Goal: Task Accomplishment & Management: Use online tool/utility

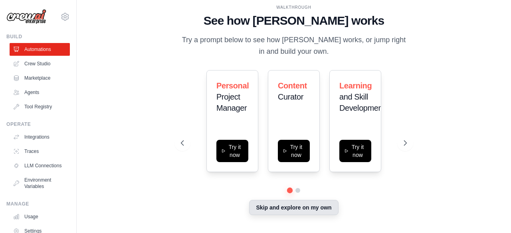
click at [316, 212] on button "Skip and explore on my own" at bounding box center [293, 207] width 89 height 15
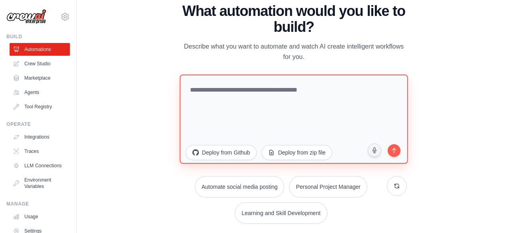
click at [260, 99] on textarea at bounding box center [294, 118] width 228 height 89
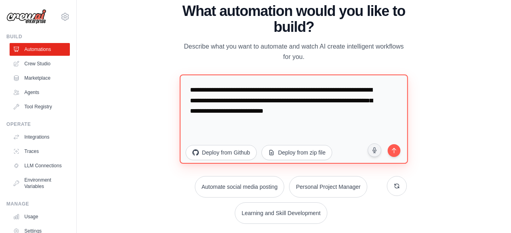
click at [266, 110] on textarea "**********" at bounding box center [294, 118] width 228 height 89
type textarea "**********"
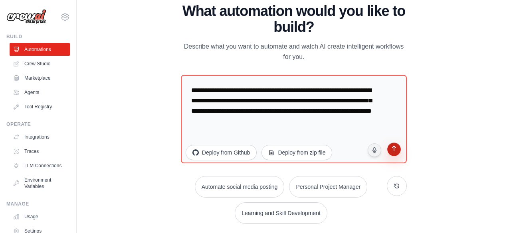
click at [399, 152] on button "submit" at bounding box center [393, 150] width 15 height 15
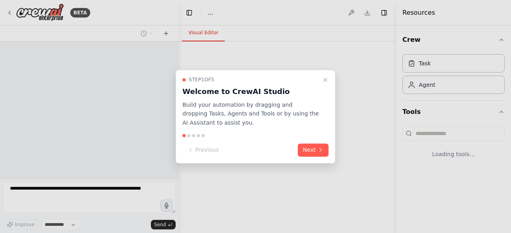
select select "****"
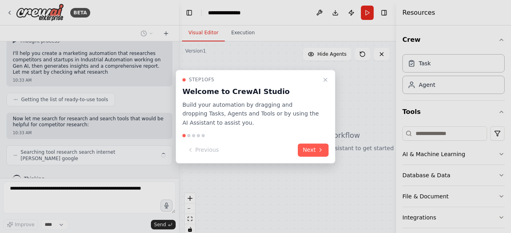
scroll to position [66, 0]
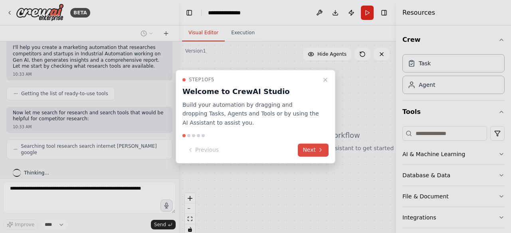
click at [306, 149] on button "Next" at bounding box center [313, 150] width 31 height 13
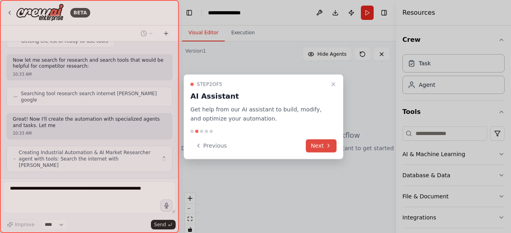
scroll to position [125, 0]
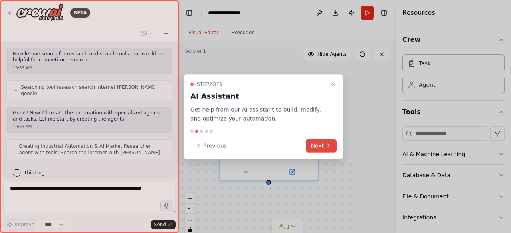
click at [314, 149] on button "Next" at bounding box center [321, 145] width 31 height 13
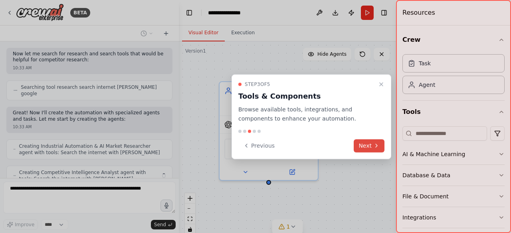
scroll to position [151, 0]
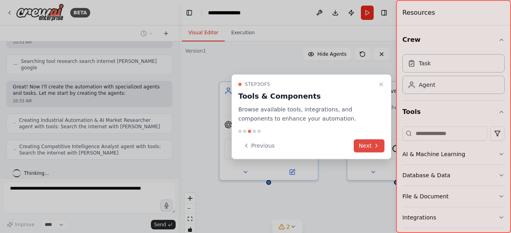
click at [366, 148] on button "Next" at bounding box center [369, 145] width 31 height 13
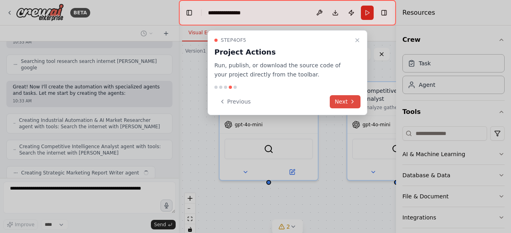
scroll to position [171, 0]
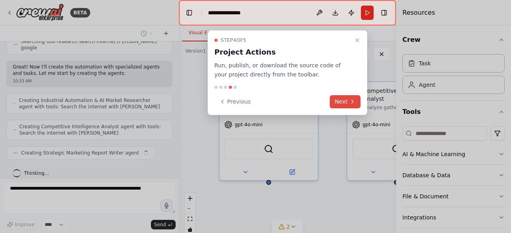
click at [352, 103] on icon at bounding box center [353, 101] width 2 height 3
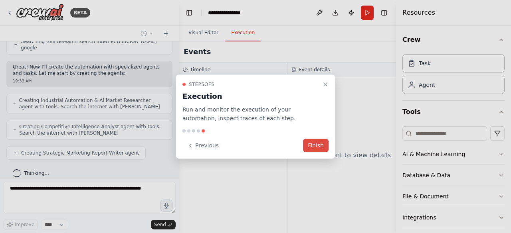
click at [322, 144] on button "Finish" at bounding box center [316, 145] width 26 height 13
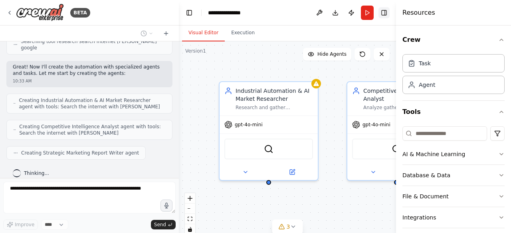
click at [387, 15] on button "Toggle Right Sidebar" at bounding box center [383, 12] width 11 height 11
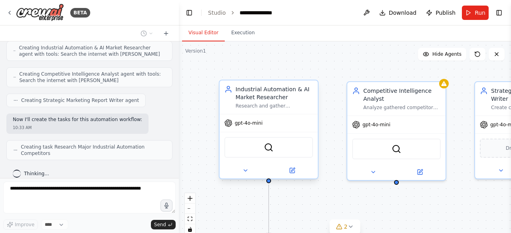
scroll to position [217, 0]
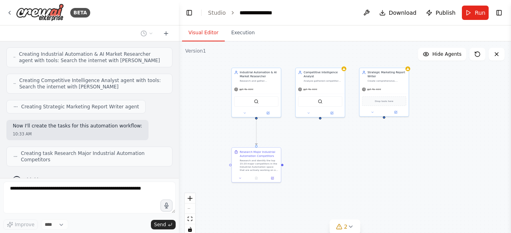
drag, startPoint x: 292, startPoint y: 200, endPoint x: 290, endPoint y: 150, distance: 49.9
click at [290, 150] on div ".deletable-edge-delete-btn { width: 20px; height: 20px; border: 0px solid #ffff…" at bounding box center [345, 142] width 332 height 200
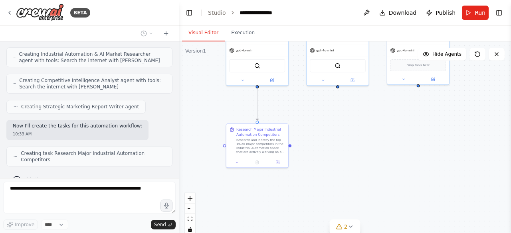
scroll to position [237, 0]
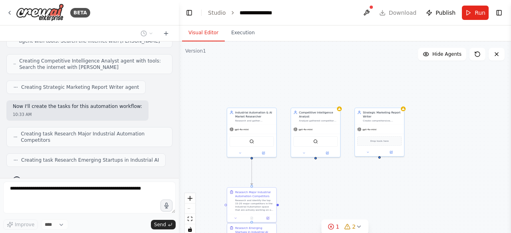
drag, startPoint x: 313, startPoint y: 131, endPoint x: 314, endPoint y: 182, distance: 50.3
click at [314, 182] on div ".deletable-edge-delete-btn { width: 20px; height: 20px; border: 0px solid #ffff…" at bounding box center [345, 142] width 332 height 200
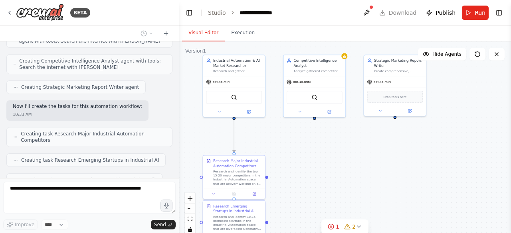
scroll to position [256, 0]
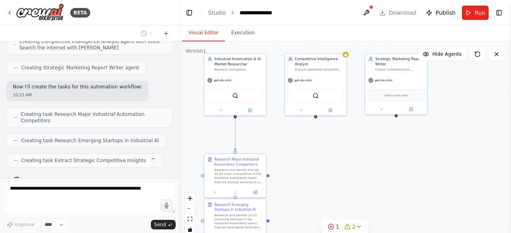
drag, startPoint x: 315, startPoint y: 200, endPoint x: 320, endPoint y: 160, distance: 41.0
click at [320, 160] on div ".deletable-edge-delete-btn { width: 20px; height: 20px; border: 0px solid #ffff…" at bounding box center [345, 142] width 332 height 200
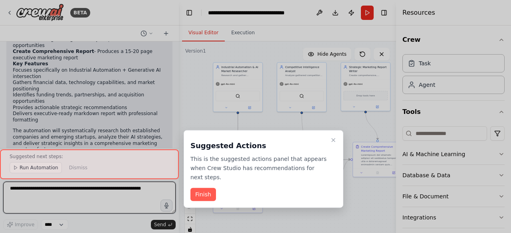
scroll to position [611, 0]
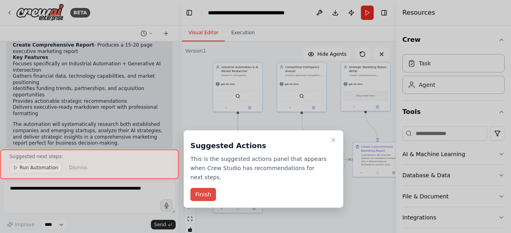
click at [209, 188] on button "Finish" at bounding box center [203, 194] width 26 height 13
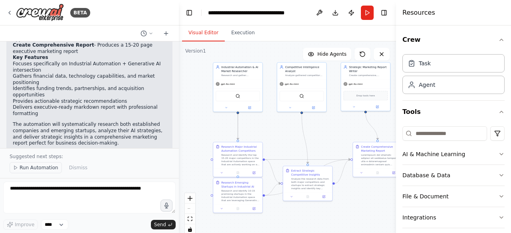
click at [40, 170] on span "Run Automation" at bounding box center [39, 168] width 39 height 6
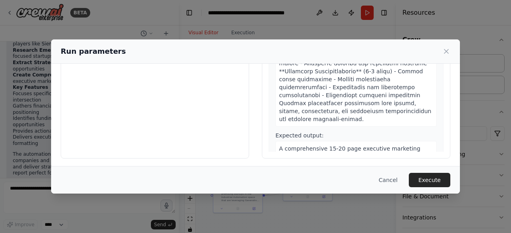
scroll to position [105, 0]
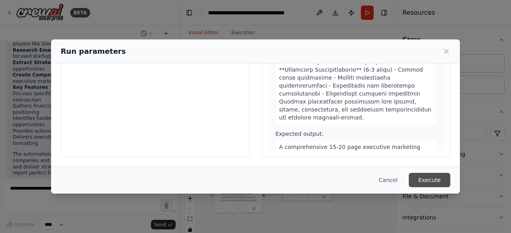
click at [425, 180] on button "Execute" at bounding box center [430, 180] width 42 height 14
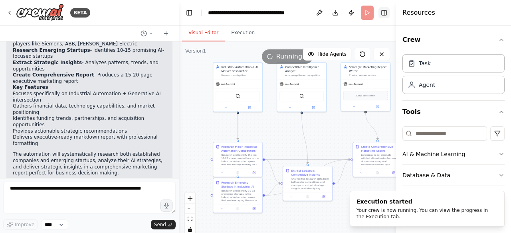
click at [388, 15] on button "Toggle Right Sidebar" at bounding box center [383, 12] width 11 height 11
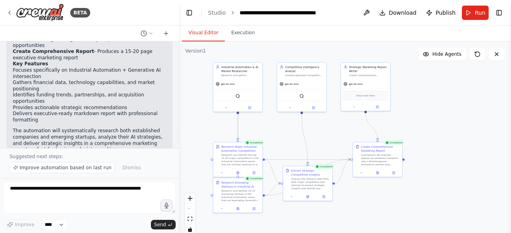
scroll to position [611, 0]
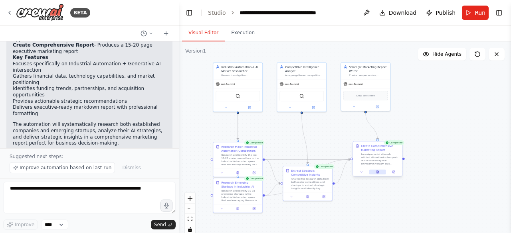
click at [380, 171] on button at bounding box center [377, 172] width 17 height 5
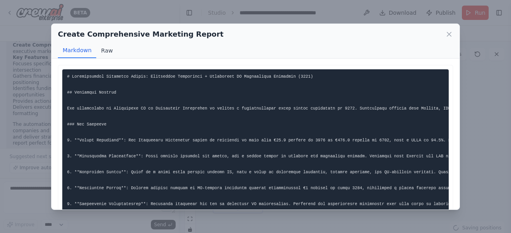
click at [106, 49] on button "Raw" at bounding box center [106, 50] width 21 height 15
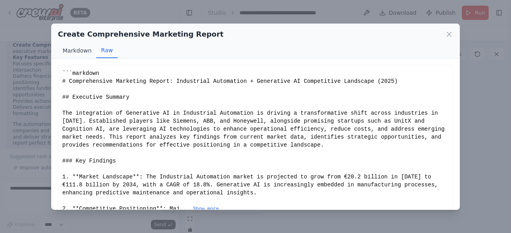
click at [80, 49] on button "Markdown" at bounding box center [77, 50] width 38 height 15
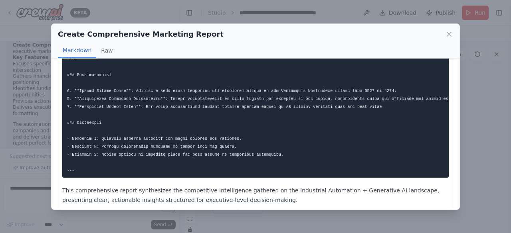
scroll to position [1577, 0]
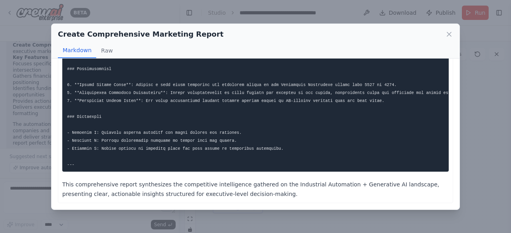
click at [486, 99] on div "Create Comprehensive Marketing Report Markdown Raw This comprehensive report sy…" at bounding box center [255, 116] width 511 height 233
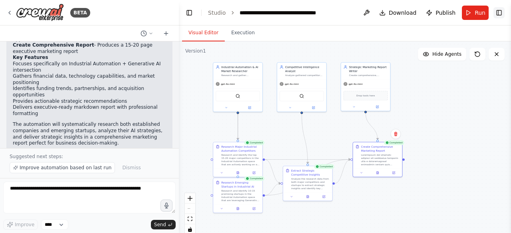
click at [497, 14] on button "Toggle Right Sidebar" at bounding box center [498, 12] width 11 height 11
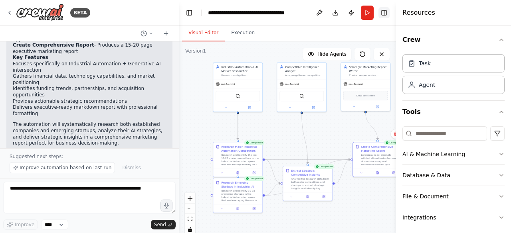
click at [386, 15] on button "Toggle Right Sidebar" at bounding box center [383, 12] width 11 height 11
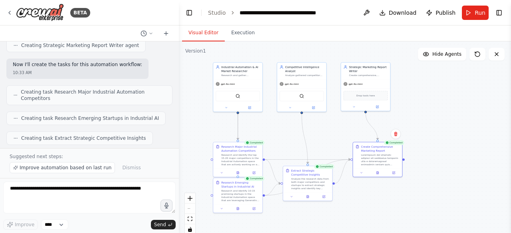
scroll to position [0, 0]
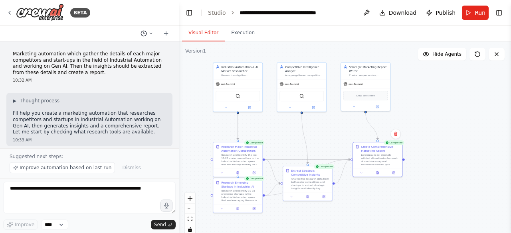
click at [152, 33] on icon at bounding box center [150, 33] width 5 height 5
click at [199, 79] on div ".deletable-edge-delete-btn { width: 20px; height: 20px; border: 0px solid #ffff…" at bounding box center [345, 142] width 332 height 200
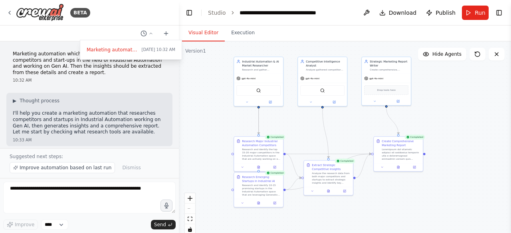
drag, startPoint x: 282, startPoint y: 146, endPoint x: 303, endPoint y: 140, distance: 21.5
click at [303, 140] on div ".deletable-edge-delete-btn { width: 20px; height: 20px; border: 0px solid #ffff…" at bounding box center [345, 142] width 332 height 200
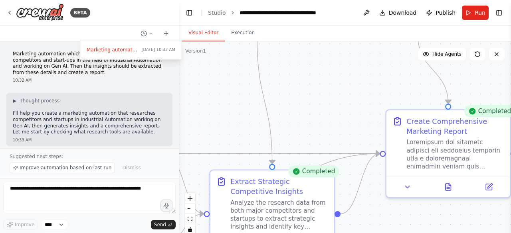
drag, startPoint x: 332, startPoint y: 162, endPoint x: 352, endPoint y: 82, distance: 82.2
click at [311, 119] on div ".deletable-edge-delete-btn { width: 20px; height: 20px; border: 0px solid #ffff…" at bounding box center [345, 142] width 332 height 200
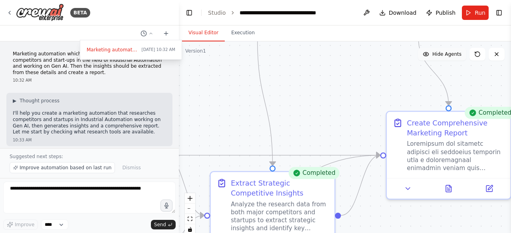
click at [427, 54] on icon at bounding box center [426, 54] width 6 height 6
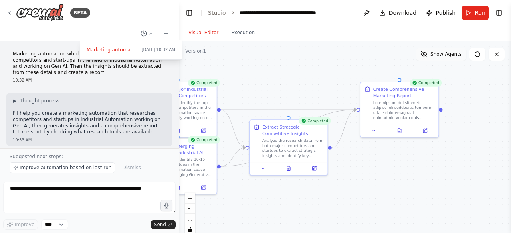
drag, startPoint x: 437, startPoint y: 142, endPoint x: 361, endPoint y: 162, distance: 78.4
click at [362, 170] on div ".deletable-edge-delete-btn { width: 20px; height: 20px; border: 0px solid #ffff…" at bounding box center [345, 142] width 332 height 200
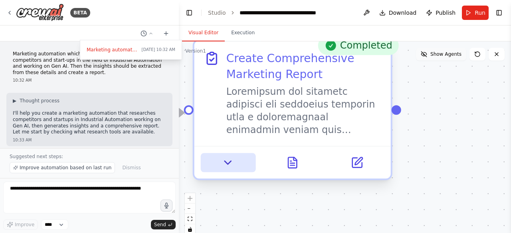
click at [230, 170] on button at bounding box center [228, 162] width 55 height 19
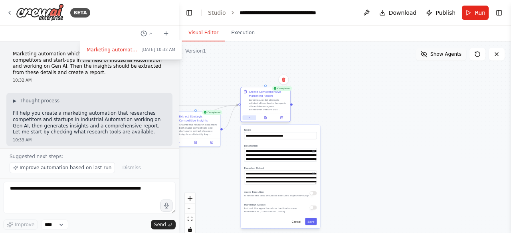
click at [251, 120] on button at bounding box center [249, 118] width 14 height 5
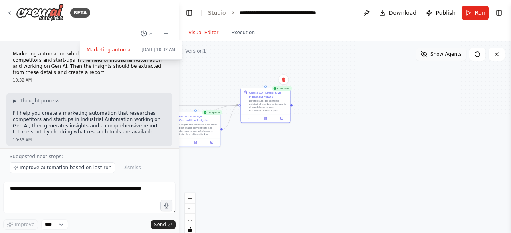
click at [390, 104] on div ".deletable-edge-delete-btn { width: 20px; height: 20px; border: 0px solid #ffff…" at bounding box center [345, 142] width 332 height 200
click at [359, 155] on div ".deletable-edge-delete-btn { width: 20px; height: 20px; border: 0px solid #ffff…" at bounding box center [345, 142] width 332 height 200
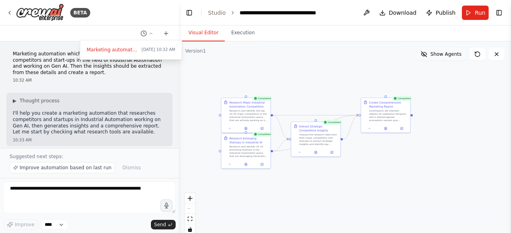
drag, startPoint x: 324, startPoint y: 174, endPoint x: 396, endPoint y: 165, distance: 72.3
click at [396, 165] on div ".deletable-edge-delete-btn { width: 20px; height: 20px; border: 0px solid #ffff…" at bounding box center [345, 142] width 332 height 200
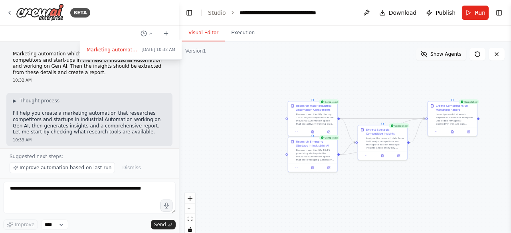
click at [150, 33] on div at bounding box center [89, 116] width 179 height 233
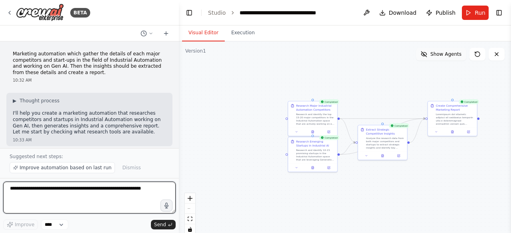
click at [54, 191] on textarea at bounding box center [89, 198] width 172 height 32
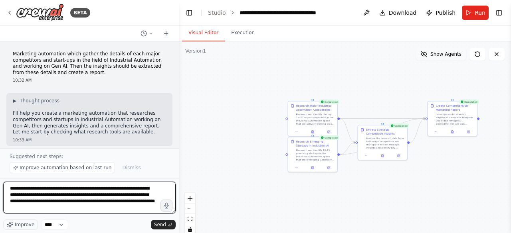
type textarea "**********"
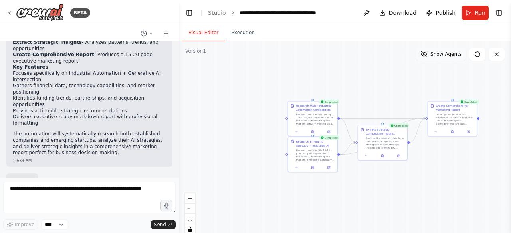
scroll to position [647, 0]
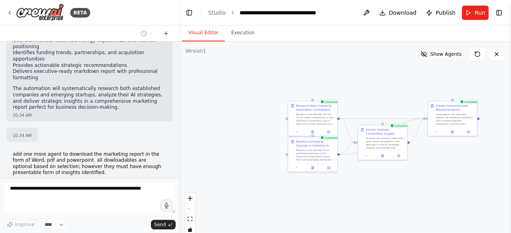
click at [459, 54] on span "Show Agents" at bounding box center [445, 54] width 31 height 6
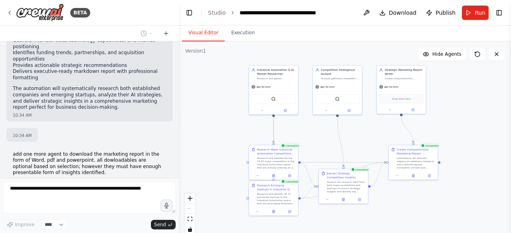
drag, startPoint x: 251, startPoint y: 96, endPoint x: 212, endPoint y: 140, distance: 58.8
click at [212, 140] on div ".deletable-edge-delete-btn { width: 20px; height: 20px; border: 0px solid #ffff…" at bounding box center [345, 142] width 332 height 200
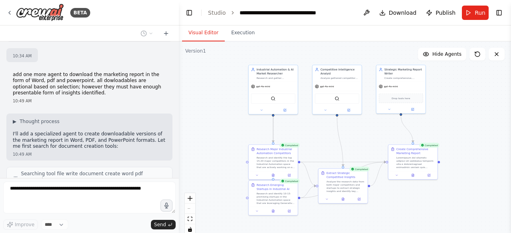
scroll to position [721, 0]
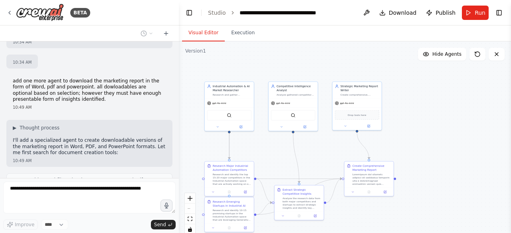
drag, startPoint x: 467, startPoint y: 107, endPoint x: 423, endPoint y: 124, distance: 47.0
click at [423, 124] on div ".deletable-edge-delete-btn { width: 20px; height: 20px; border: 0px solid #ffff…" at bounding box center [345, 142] width 332 height 200
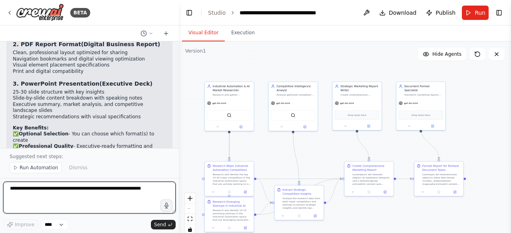
scroll to position [1522, 0]
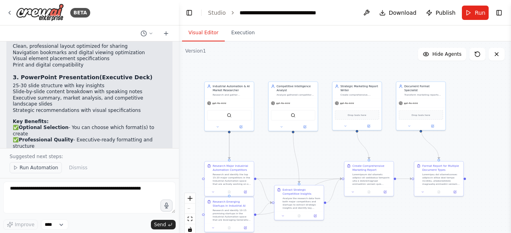
click at [42, 173] on button "Run Automation" at bounding box center [36, 167] width 52 height 11
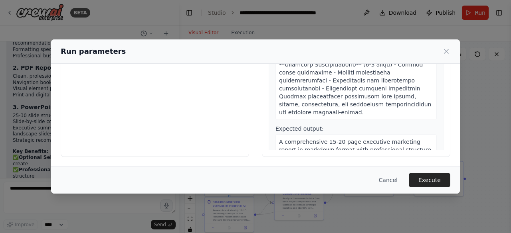
scroll to position [966, 0]
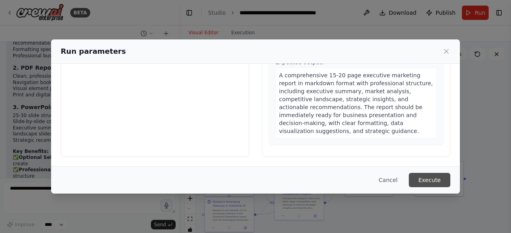
click at [419, 183] on button "Execute" at bounding box center [430, 180] width 42 height 14
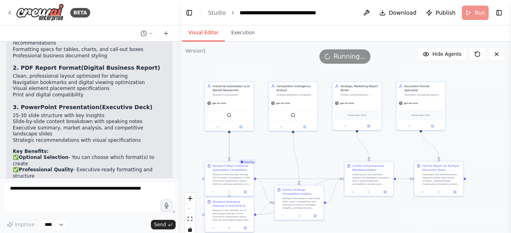
click at [404, 151] on div ".deletable-edge-delete-btn { width: 20px; height: 20px; border: 0px solid #ffff…" at bounding box center [345, 142] width 332 height 200
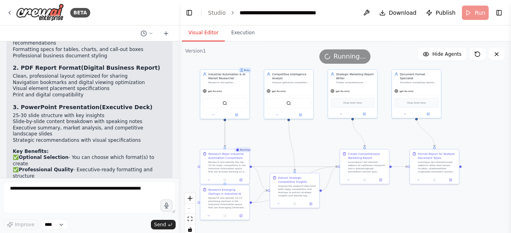
drag, startPoint x: 409, startPoint y: 156, endPoint x: 405, endPoint y: 144, distance: 13.1
click at [405, 144] on div ".deletable-edge-delete-btn { width: 20px; height: 20px; border: 0px solid #ffff…" at bounding box center [345, 142] width 332 height 200
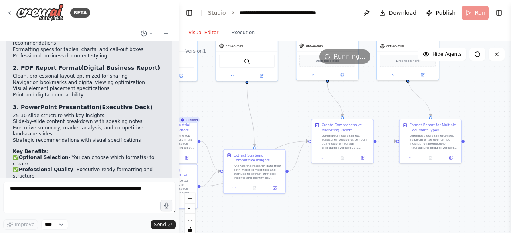
drag, startPoint x: 463, startPoint y: 185, endPoint x: 396, endPoint y: 178, distance: 67.8
click at [396, 178] on div ".deletable-edge-delete-btn { width: 20px; height: 20px; border: 0px solid #ffff…" at bounding box center [345, 142] width 332 height 200
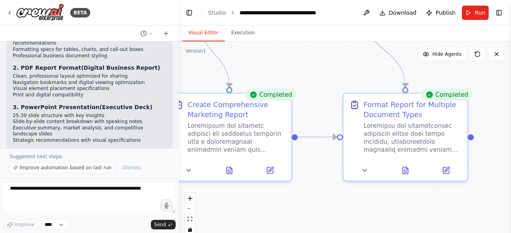
scroll to position [1522, 0]
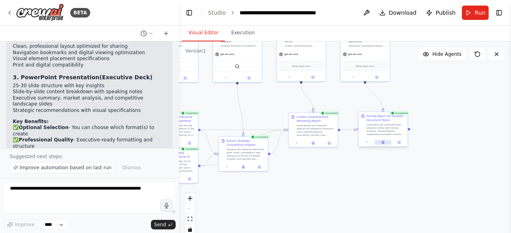
click at [383, 144] on button at bounding box center [382, 142] width 17 height 5
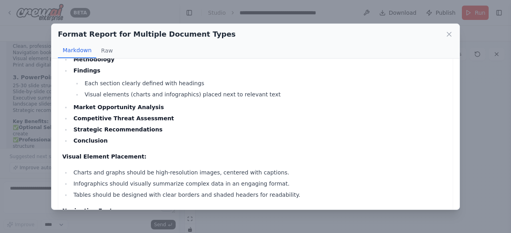
scroll to position [879, 0]
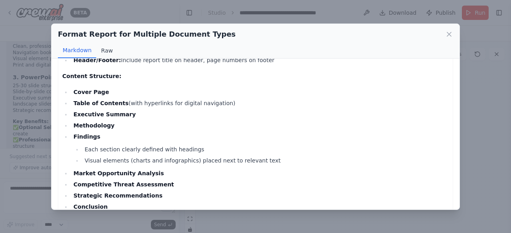
click at [108, 52] on button "Raw" at bounding box center [106, 50] width 21 height 15
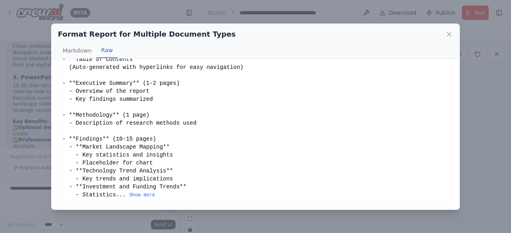
scroll to position [157, 0]
click at [453, 34] on div "Format Report for Multiple Document Types Markdown Raw" at bounding box center [255, 41] width 408 height 35
click at [449, 32] on icon at bounding box center [449, 34] width 8 height 8
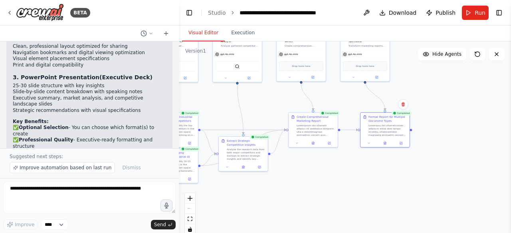
drag, startPoint x: 441, startPoint y: 152, endPoint x: 414, endPoint y: 20, distance: 134.7
click at [441, 150] on div ".deletable-edge-delete-btn { width: 20px; height: 20px; border: 0px solid #ffff…" at bounding box center [345, 142] width 332 height 200
click at [408, 12] on span "Download" at bounding box center [403, 13] width 28 height 8
click at [465, 128] on div ".deletable-edge-delete-btn { width: 20px; height: 20px; border: 0px solid #ffff…" at bounding box center [345, 142] width 332 height 200
click at [302, 189] on div ".deletable-edge-delete-btn { width: 20px; height: 20px; border: 0px solid #ffff…" at bounding box center [345, 142] width 332 height 200
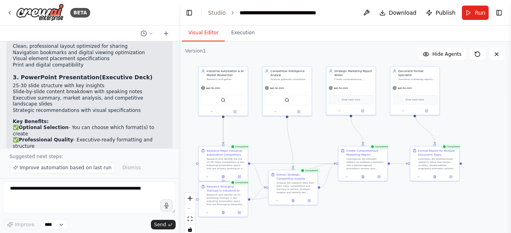
drag, startPoint x: 304, startPoint y: 200, endPoint x: 341, endPoint y: 216, distance: 39.7
click at [341, 219] on div ".deletable-edge-delete-btn { width: 20px; height: 20px; border: 0px solid #ffff…" at bounding box center [345, 142] width 332 height 200
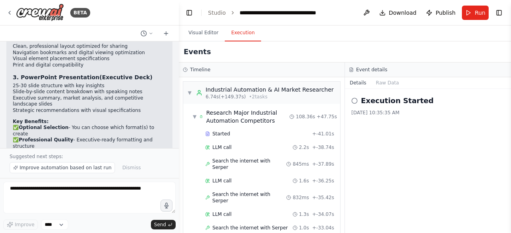
click at [243, 38] on button "Execution" at bounding box center [243, 33] width 36 height 17
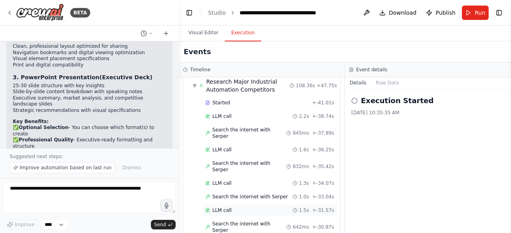
scroll to position [0, 0]
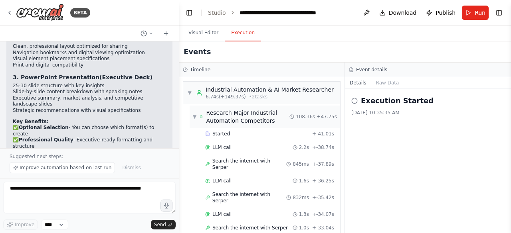
click at [196, 117] on span "▼" at bounding box center [195, 117] width 4 height 6
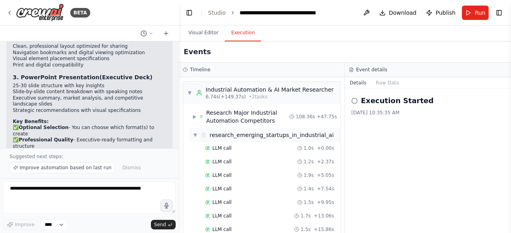
click at [192, 134] on div "▼ research_emerging_startups_in_industrial_ai" at bounding box center [265, 135] width 150 height 14
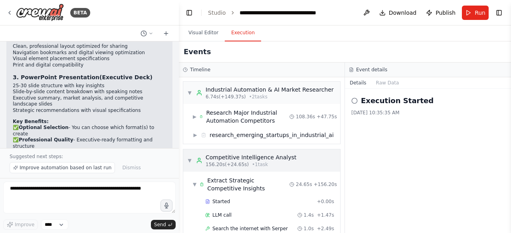
click at [190, 161] on span "▼" at bounding box center [189, 161] width 5 height 6
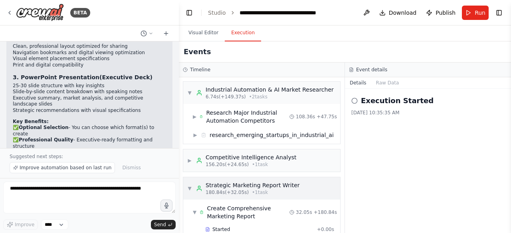
click at [190, 188] on span "▼" at bounding box center [189, 189] width 5 height 6
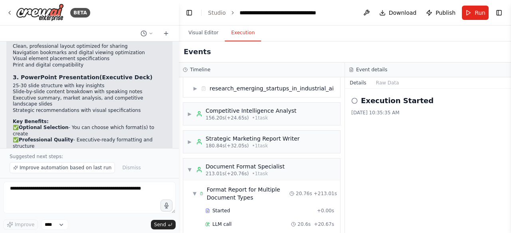
scroll to position [67, 0]
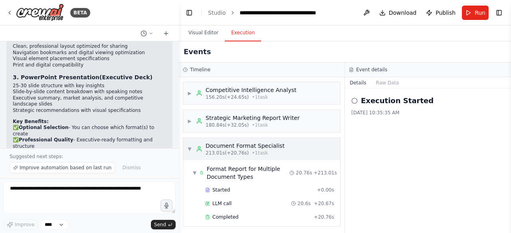
click at [190, 146] on span "▼" at bounding box center [189, 149] width 5 height 6
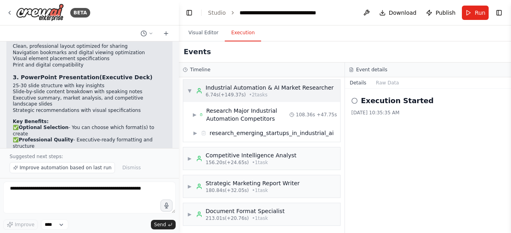
click at [188, 89] on span "▼" at bounding box center [189, 91] width 5 height 6
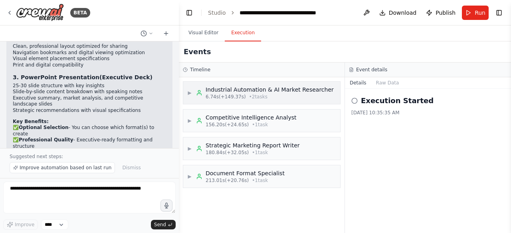
scroll to position [0, 0]
click at [190, 175] on span "▶" at bounding box center [189, 177] width 5 height 6
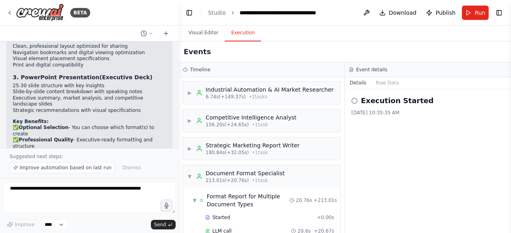
scroll to position [28, 0]
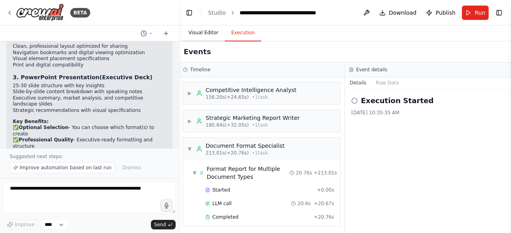
click at [213, 34] on button "Visual Editor" at bounding box center [203, 33] width 43 height 17
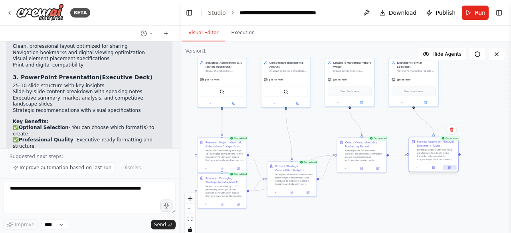
click at [454, 168] on button at bounding box center [450, 168] width 14 height 5
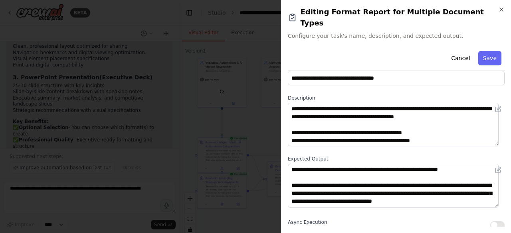
scroll to position [0, 0]
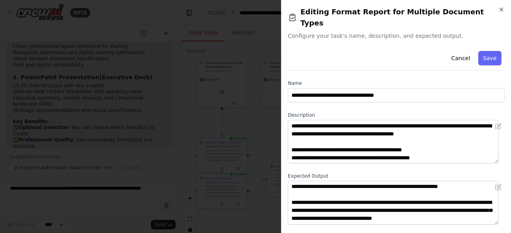
drag, startPoint x: 496, startPoint y: 117, endPoint x: 496, endPoint y: 129, distance: 11.2
click at [496, 129] on div at bounding box center [396, 141] width 217 height 43
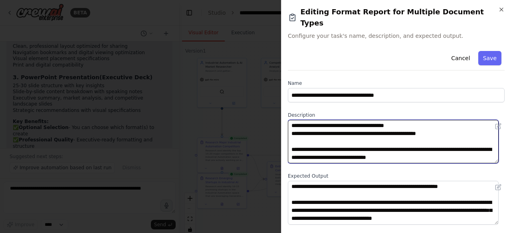
scroll to position [263, 0]
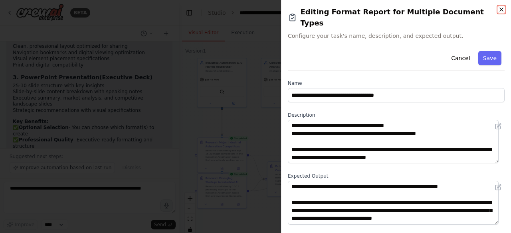
click at [500, 10] on icon "button" at bounding box center [501, 9] width 6 height 6
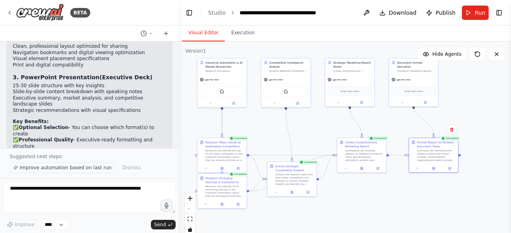
click at [73, 171] on span "Improve automation based on last run" at bounding box center [66, 168] width 92 height 6
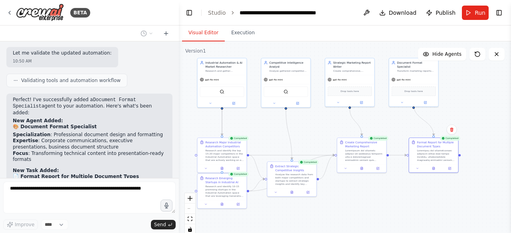
scroll to position [1552, 0]
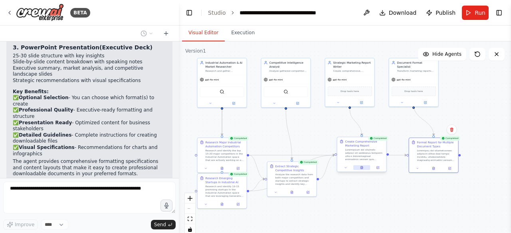
click at [364, 170] on button at bounding box center [361, 168] width 17 height 5
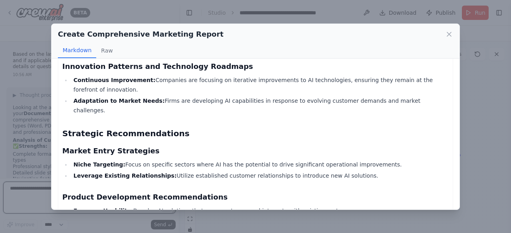
scroll to position [0, 0]
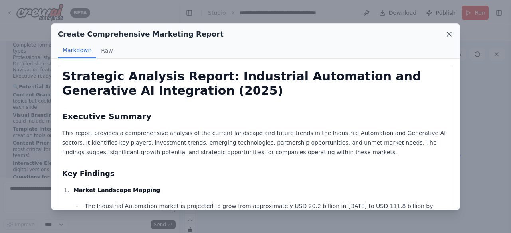
click at [452, 32] on icon at bounding box center [449, 34] width 8 height 8
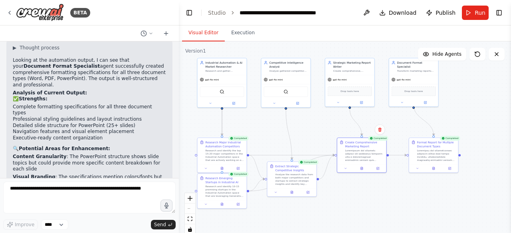
scroll to position [1828, 0]
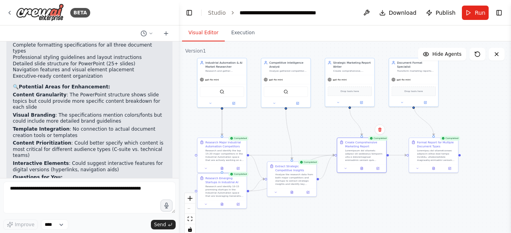
click at [375, 211] on div ".deletable-edge-delete-btn { width: 20px; height: 20px; border: 0px solid #ffff…" at bounding box center [345, 142] width 332 height 200
click at [373, 13] on button at bounding box center [366, 13] width 13 height 14
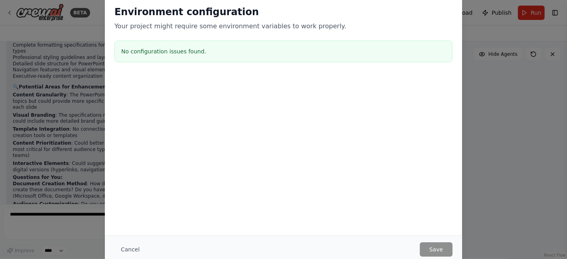
scroll to position [1809, 0]
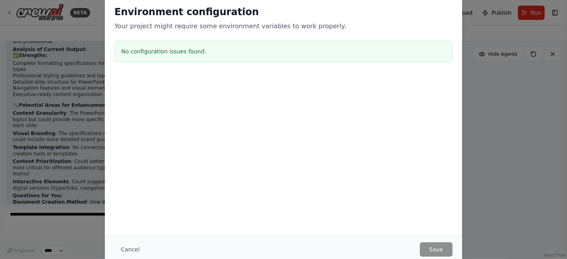
drag, startPoint x: 437, startPoint y: 116, endPoint x: 432, endPoint y: 113, distance: 6.1
click at [436, 116] on div at bounding box center [284, 115] width 358 height 80
click at [482, 111] on div "Environment configuration Your project might require some environment variables…" at bounding box center [283, 129] width 567 height 259
click at [492, 110] on div "Environment configuration Your project might require some environment variables…" at bounding box center [283, 129] width 567 height 259
click at [128, 233] on button "Cancel" at bounding box center [131, 250] width 32 height 14
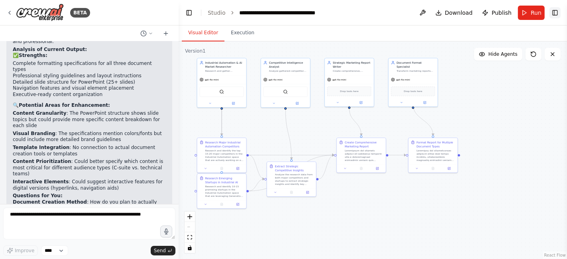
click at [510, 14] on button "Toggle Right Sidebar" at bounding box center [555, 12] width 11 height 11
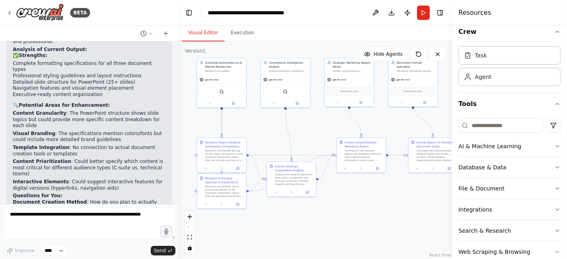
scroll to position [0, 0]
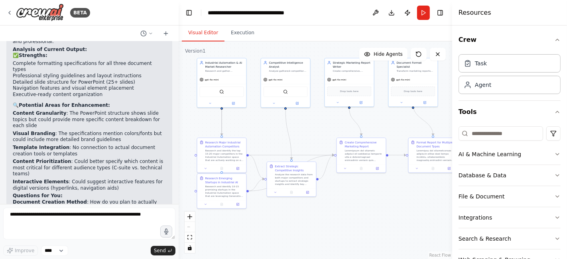
click at [447, 15] on header "**********" at bounding box center [316, 13] width 274 height 26
click at [445, 13] on button "Toggle Right Sidebar" at bounding box center [440, 12] width 11 height 11
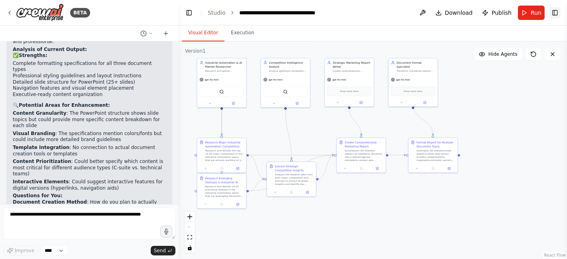
click at [510, 15] on button "Toggle Right Sidebar" at bounding box center [555, 12] width 11 height 11
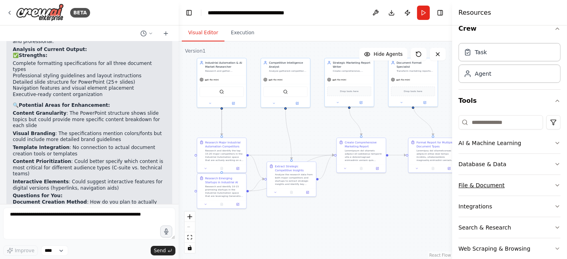
scroll to position [23, 0]
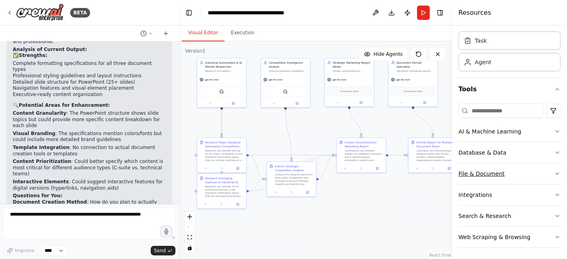
click at [510, 175] on button "File & Document" at bounding box center [510, 174] width 102 height 21
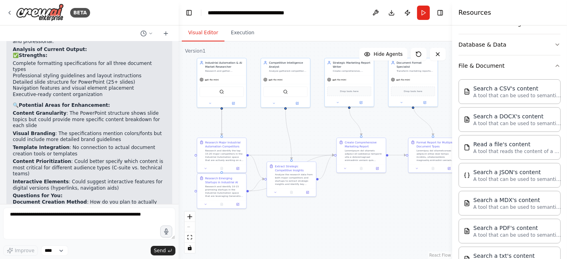
scroll to position [114, 0]
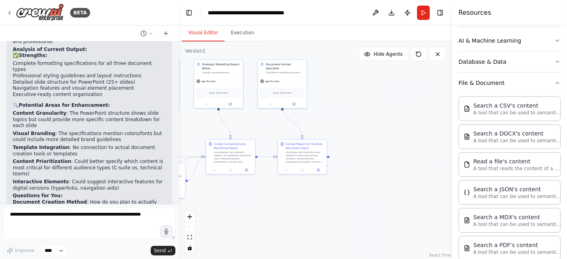
drag, startPoint x: 426, startPoint y: 213, endPoint x: 336, endPoint y: 193, distance: 92.1
click at [295, 215] on div ".deletable-edge-delete-btn { width: 20px; height: 20px; border: 0px solid #ffff…" at bounding box center [316, 151] width 274 height 218
click at [421, 13] on button "Run" at bounding box center [423, 13] width 13 height 14
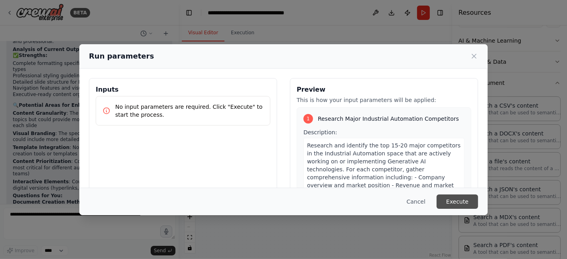
click at [463, 198] on button "Execute" at bounding box center [458, 202] width 42 height 14
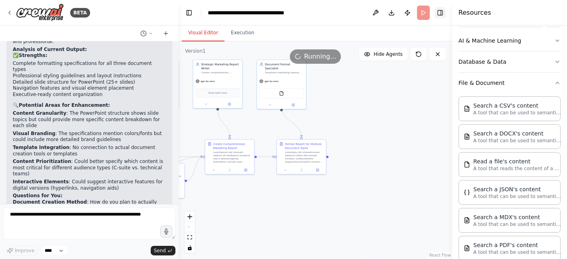
click at [442, 12] on button "Toggle Right Sidebar" at bounding box center [440, 12] width 11 height 11
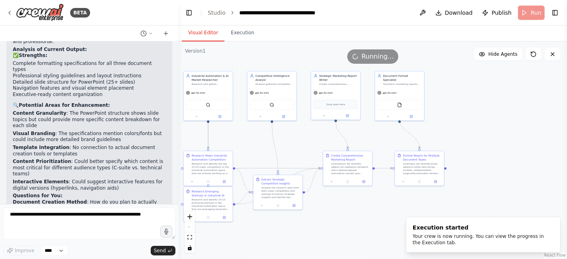
drag, startPoint x: 368, startPoint y: 152, endPoint x: 486, endPoint y: 164, distance: 118.7
click at [486, 164] on div ".deletable-edge-delete-btn { width: 20px; height: 20px; border: 0px solid #ffff…" at bounding box center [373, 151] width 389 height 218
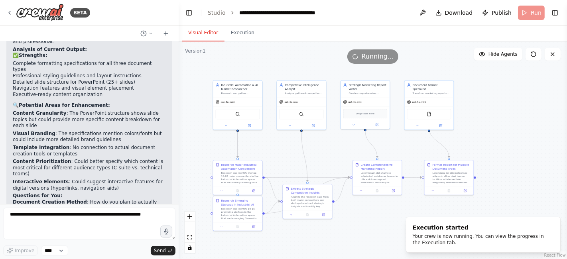
click at [498, 138] on div ".deletable-edge-delete-btn { width: 20px; height: 20px; border: 0px solid #ffff…" at bounding box center [373, 151] width 389 height 218
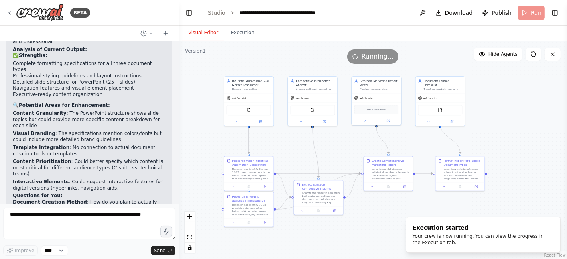
drag, startPoint x: 364, startPoint y: 220, endPoint x: 375, endPoint y: 216, distance: 12.2
click at [375, 216] on div ".deletable-edge-delete-btn { width: 20px; height: 20px; border: 0px solid #ffff…" at bounding box center [373, 151] width 389 height 218
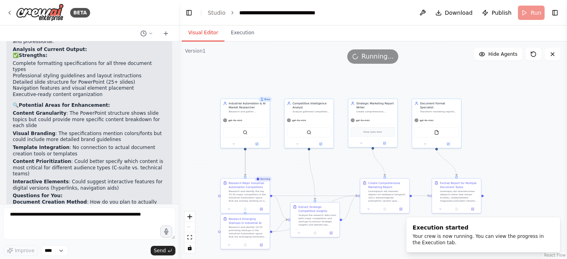
drag, startPoint x: 505, startPoint y: 141, endPoint x: 502, endPoint y: 164, distance: 22.6
click at [502, 164] on div ".deletable-edge-delete-btn { width: 20px; height: 20px; border: 0px solid #ffff…" at bounding box center [373, 151] width 389 height 218
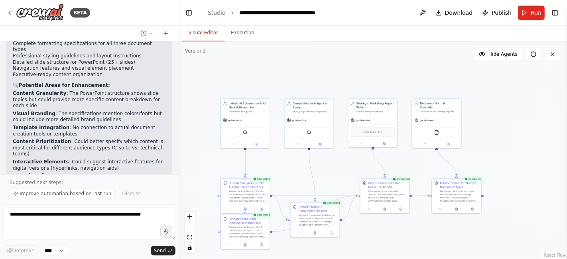
scroll to position [1839, 0]
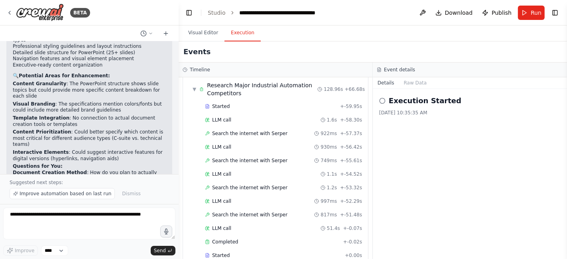
click at [237, 29] on button "Execution" at bounding box center [243, 33] width 36 height 17
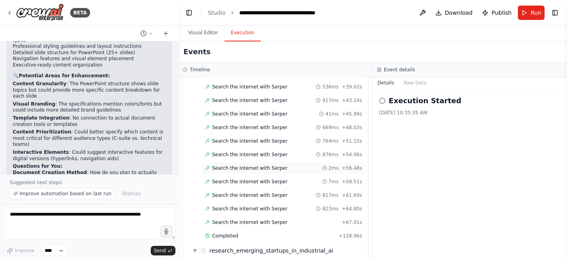
scroll to position [31, 0]
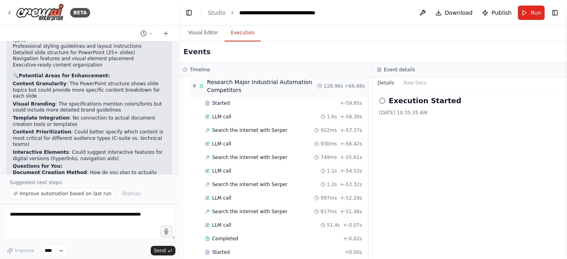
click at [194, 85] on span "▼" at bounding box center [195, 86] width 4 height 6
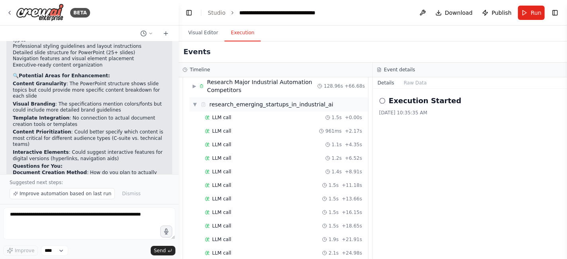
click at [193, 102] on span "▼" at bounding box center [195, 104] width 5 height 6
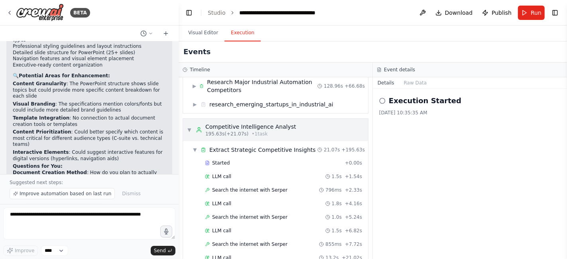
click at [191, 128] on span "▼" at bounding box center [189, 130] width 5 height 6
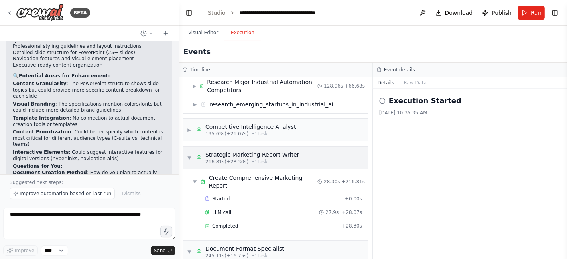
click at [189, 156] on span "▼" at bounding box center [189, 158] width 5 height 6
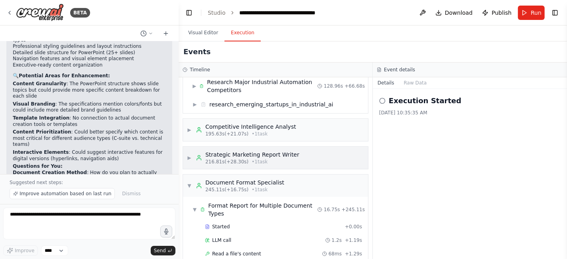
click at [188, 155] on span "▶" at bounding box center [189, 158] width 5 height 6
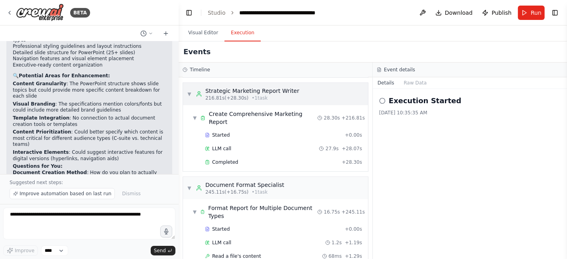
scroll to position [126, 0]
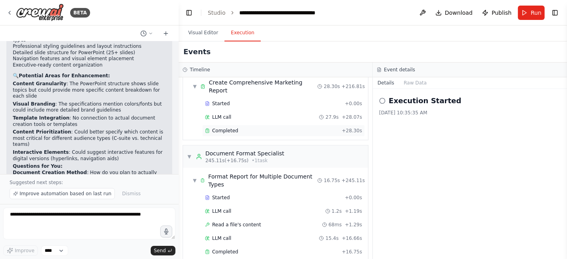
click at [230, 128] on span "Completed" at bounding box center [225, 131] width 26 height 6
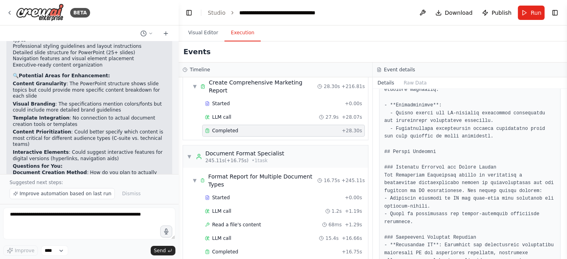
scroll to position [242, 0]
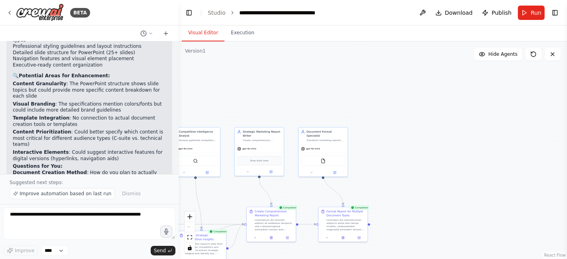
click at [207, 36] on button "Visual Editor" at bounding box center [203, 33] width 43 height 17
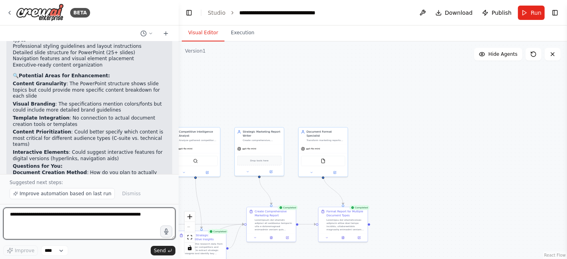
click at [84, 214] on textarea at bounding box center [89, 224] width 172 height 32
type textarea "**********"
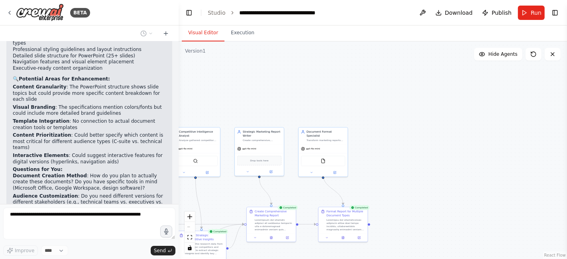
scroll to position [1857, 0]
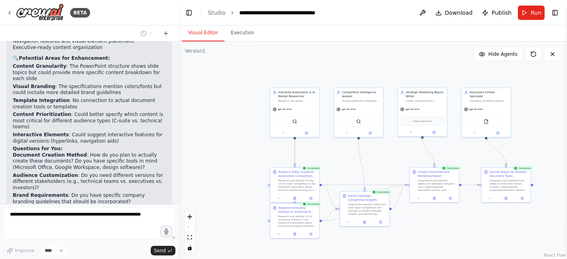
drag, startPoint x: 360, startPoint y: 115, endPoint x: 523, endPoint y: 75, distance: 167.9
click at [510, 75] on div ".deletable-edge-delete-btn { width: 20px; height: 20px; border: 0px solid #ffff…" at bounding box center [373, 151] width 389 height 218
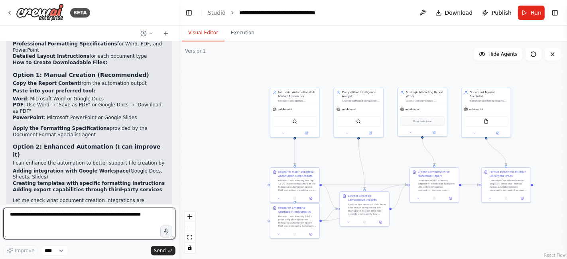
scroll to position [2270, 0]
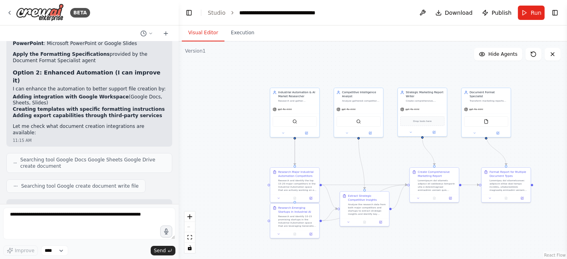
drag, startPoint x: 41, startPoint y: 108, endPoint x: 10, endPoint y: 103, distance: 30.8
copy li "Add Google Drive integration to automatically save the report as a Google Doc?"
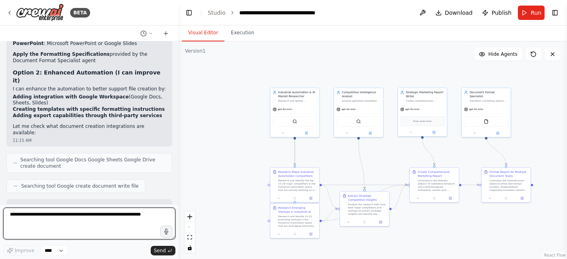
click at [64, 218] on textarea at bounding box center [89, 224] width 172 height 32
paste textarea "**********"
type textarea "**********"
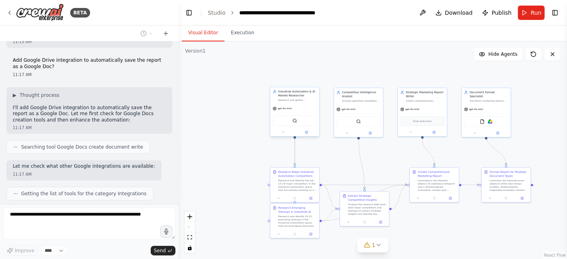
scroll to position [2594, 0]
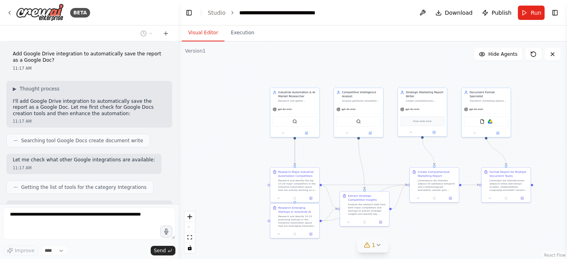
click at [378, 233] on icon at bounding box center [378, 246] width 3 height 2
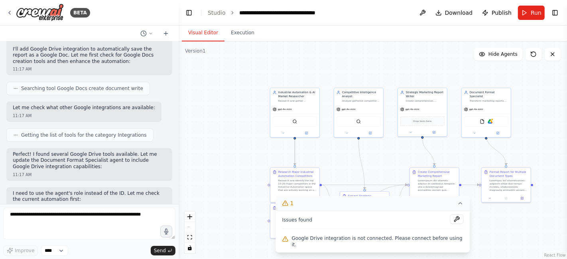
scroll to position [2695, 0]
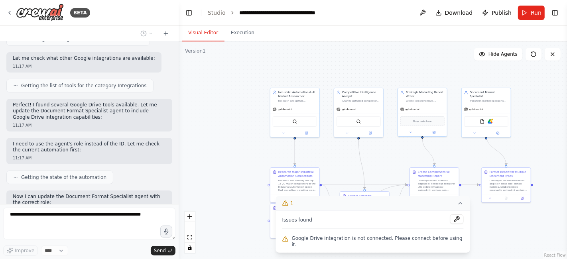
drag, startPoint x: 378, startPoint y: 245, endPoint x: 392, endPoint y: 243, distance: 13.8
click at [378, 233] on span "Google Drive integration is not connected. Please connect before using it." at bounding box center [378, 241] width 172 height 13
click at [451, 224] on button at bounding box center [458, 220] width 14 height 10
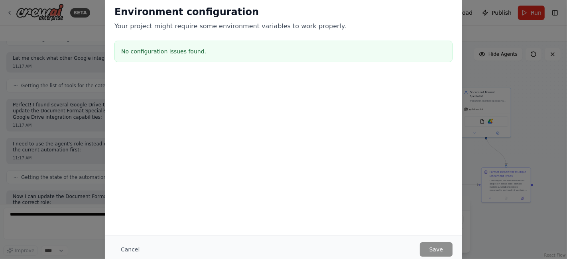
click at [119, 233] on button "Cancel" at bounding box center [131, 250] width 32 height 14
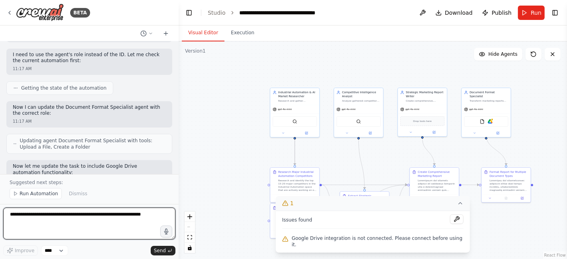
scroll to position [2772, 0]
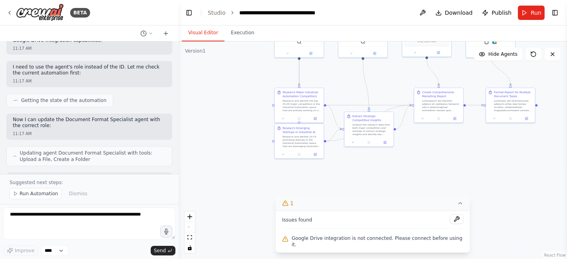
drag, startPoint x: 229, startPoint y: 156, endPoint x: 231, endPoint y: 85, distance: 71.1
click at [232, 77] on div ".deletable-edge-delete-btn { width: 20px; height: 20px; border: 0px solid #ffff…" at bounding box center [373, 151] width 389 height 218
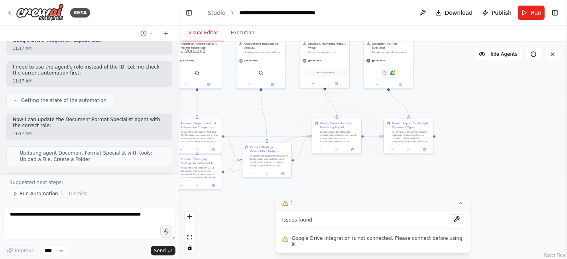
drag, startPoint x: 454, startPoint y: 172, endPoint x: 441, endPoint y: 88, distance: 85.2
click at [363, 191] on div ".deletable-edge-delete-btn { width: 20px; height: 20px; border: 0px solid #ffff…" at bounding box center [373, 151] width 389 height 218
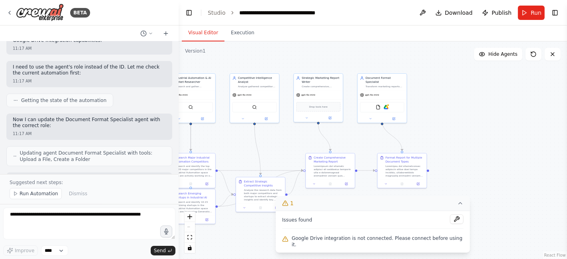
drag, startPoint x: 434, startPoint y: 95, endPoint x: 408, endPoint y: 115, distance: 32.7
click at [427, 123] on div ".deletable-edge-delete-btn { width: 20px; height: 20px; border: 0px solid #ffff…" at bounding box center [373, 151] width 389 height 218
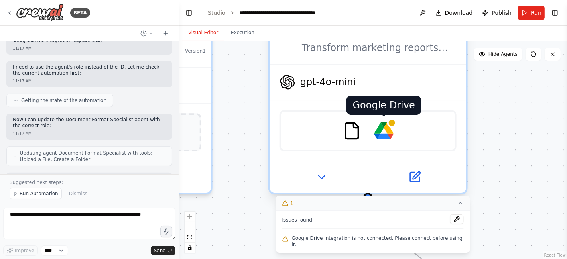
click at [386, 121] on img at bounding box center [384, 130] width 19 height 19
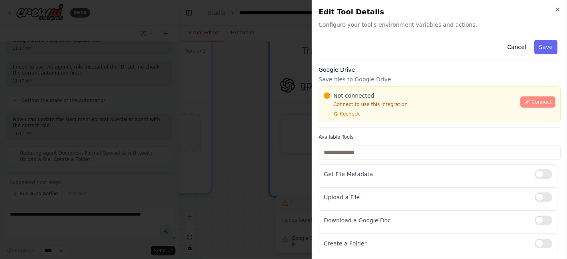
click at [510, 104] on span "Connect" at bounding box center [542, 102] width 20 height 6
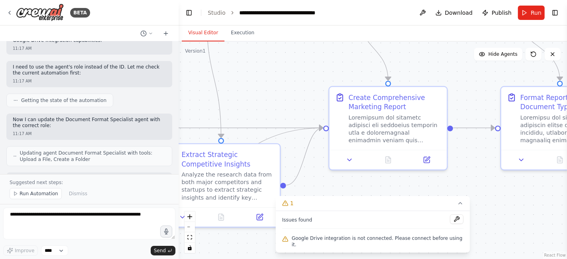
drag, startPoint x: 453, startPoint y: 210, endPoint x: 352, endPoint y: 196, distance: 102.3
click at [459, 204] on icon at bounding box center [460, 204] width 3 height 2
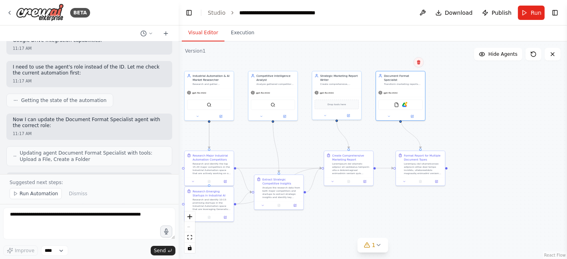
click at [417, 62] on icon at bounding box center [419, 62] width 5 height 5
click at [401, 63] on button "Confirm" at bounding box center [396, 62] width 28 height 10
click at [433, 158] on div "Format Report for Multiple Document Types" at bounding box center [423, 157] width 39 height 8
click at [443, 142] on button at bounding box center [439, 143] width 10 height 10
click at [423, 142] on button "Confirm" at bounding box center [416, 143] width 28 height 10
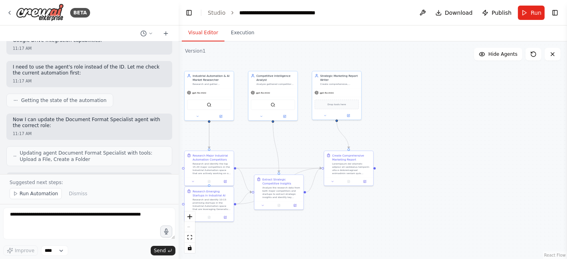
click at [510, 10] on button "Run" at bounding box center [531, 13] width 27 height 14
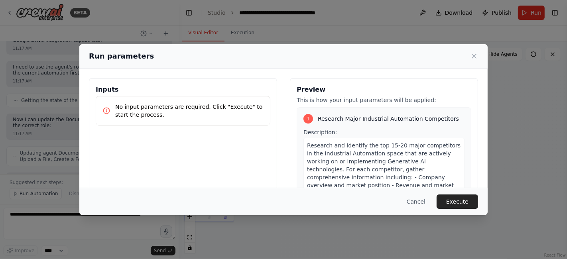
click at [453, 198] on button "Execute" at bounding box center [458, 202] width 42 height 14
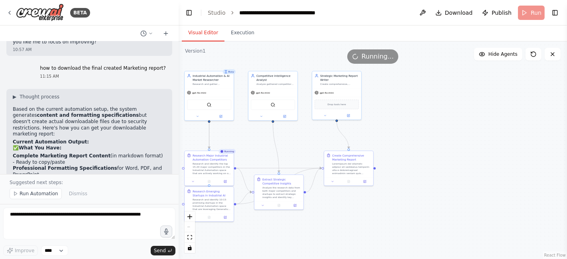
scroll to position [2095, 0]
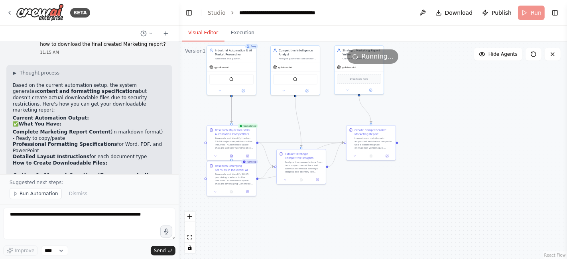
drag, startPoint x: 435, startPoint y: 159, endPoint x: 457, endPoint y: 134, distance: 33.7
click at [457, 134] on div ".deletable-edge-delete-btn { width: 20px; height: 20px; border: 0px solid #ffff…" at bounding box center [373, 151] width 389 height 218
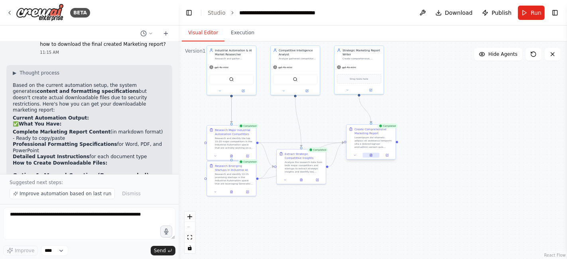
click at [372, 155] on icon at bounding box center [371, 155] width 2 height 3
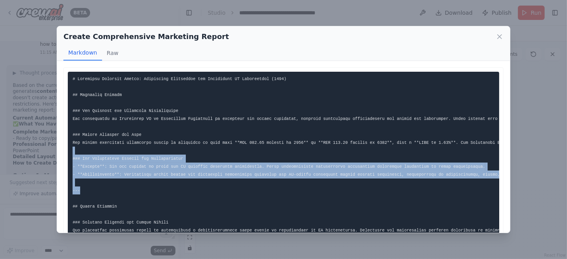
drag, startPoint x: 276, startPoint y: 176, endPoint x: 279, endPoint y: 190, distance: 15.0
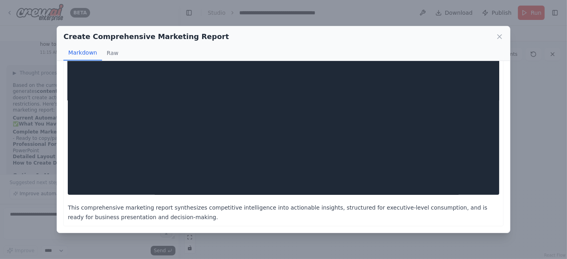
scroll to position [0, 978]
drag, startPoint x: 73, startPoint y: 77, endPoint x: 496, endPoint y: 184, distance: 437.0
copy code "# Strategic Analysis Report: Industrial Automation and Generative AI Integratio…"
click at [502, 35] on icon at bounding box center [500, 37] width 4 height 4
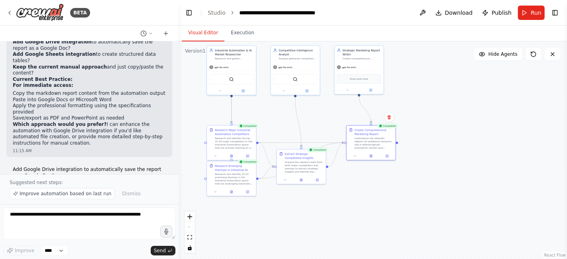
scroll to position [2482, 0]
